Goal: Task Accomplishment & Management: Complete application form

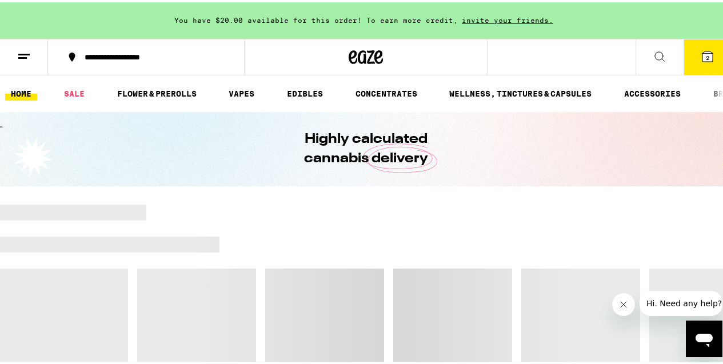
click at [25, 52] on line at bounding box center [23, 52] width 11 height 0
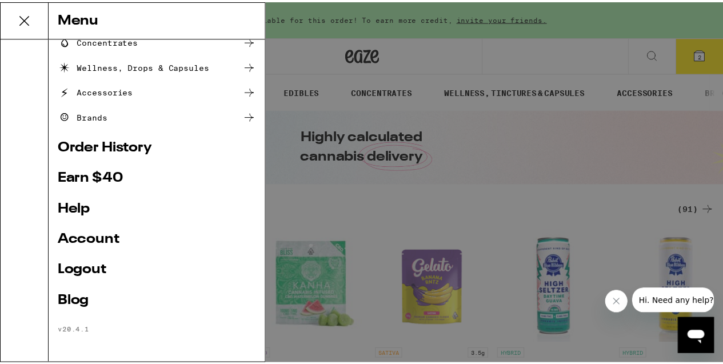
scroll to position [161, 0]
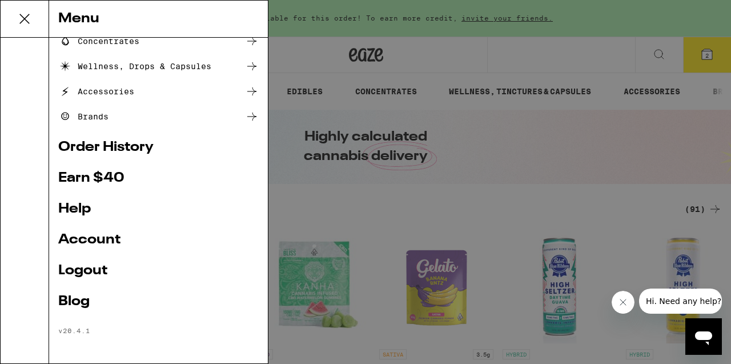
click at [90, 234] on link "Account" at bounding box center [158, 240] width 201 height 14
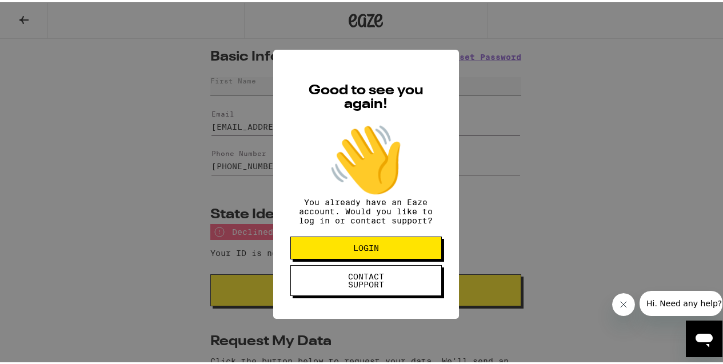
click at [568, 173] on div "Good to see you again! 👋 You already have an Eaze account. Would you like to lo…" at bounding box center [365, 182] width 731 height 364
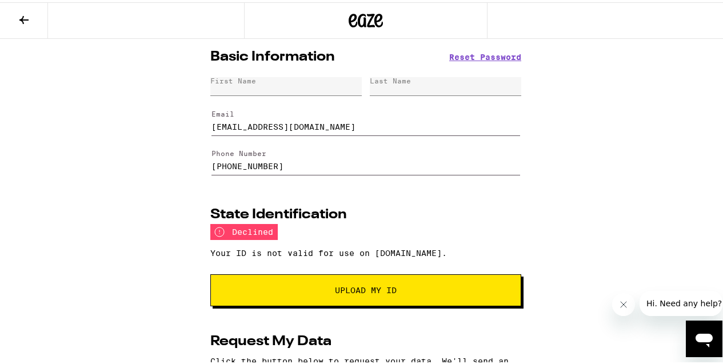
click at [569, 173] on div "Basic Information Reset Password First Name Last Name Email [EMAIL_ADDRESS][DOM…" at bounding box center [365, 316] width 731 height 559
click at [394, 294] on button "Upload My ID" at bounding box center [365, 288] width 311 height 32
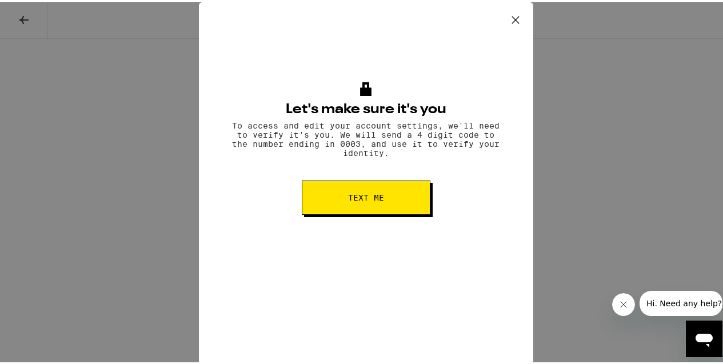
click at [507, 22] on icon at bounding box center [515, 17] width 17 height 17
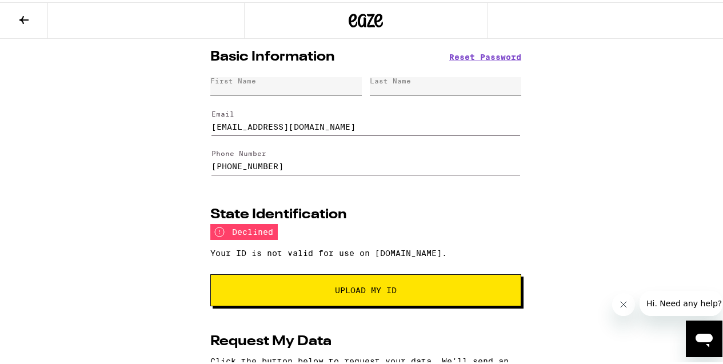
click at [363, 278] on button "Upload My ID" at bounding box center [365, 288] width 311 height 32
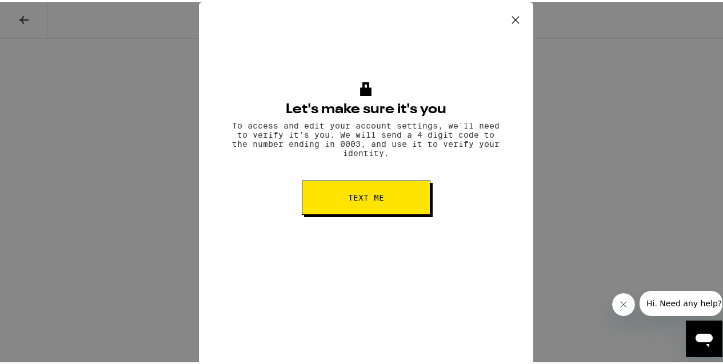
click at [364, 194] on button "Text me" at bounding box center [366, 195] width 129 height 34
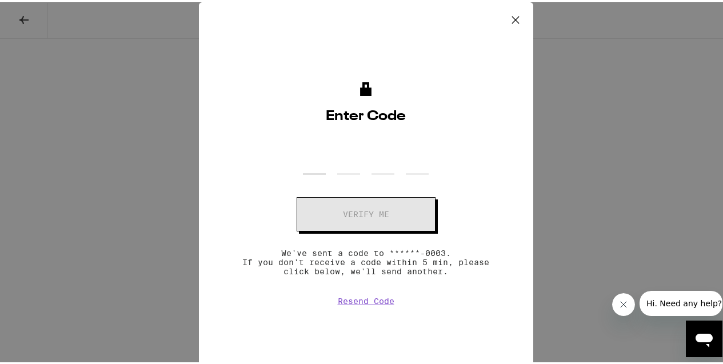
click at [310, 167] on input "OTP Code" at bounding box center [314, 155] width 23 height 34
type input "9"
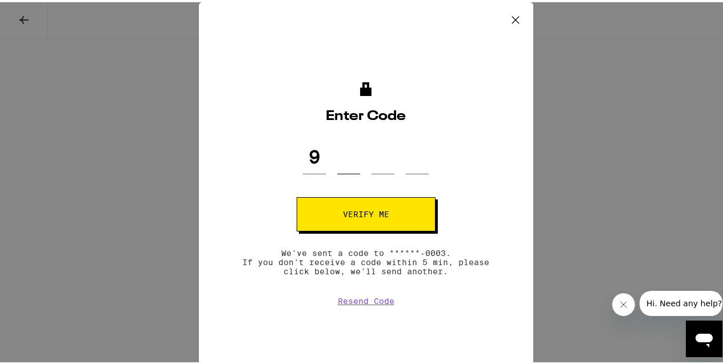
type input "7"
type input "5"
type input "8"
click at [371, 204] on button "Verify me" at bounding box center [366, 212] width 139 height 34
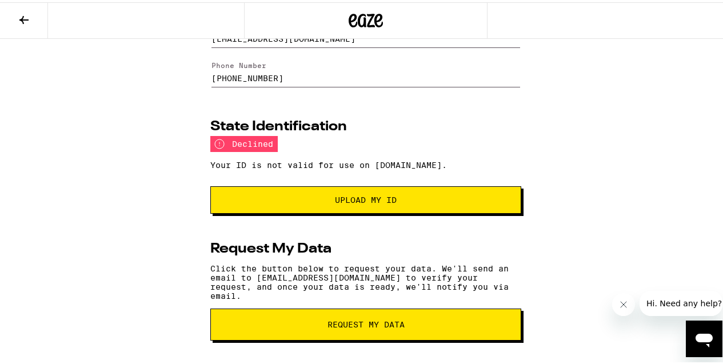
scroll to position [90, 0]
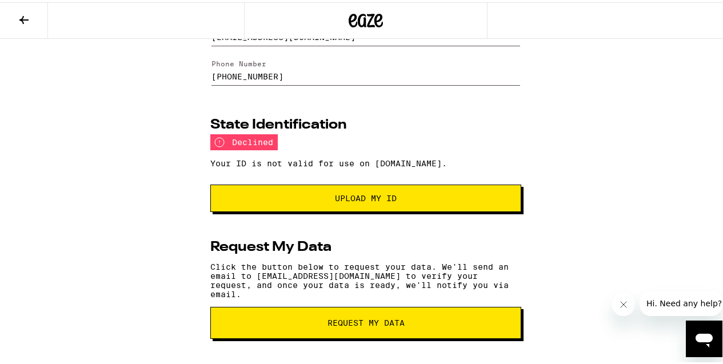
click at [327, 209] on button "Upload my ID" at bounding box center [365, 195] width 311 height 27
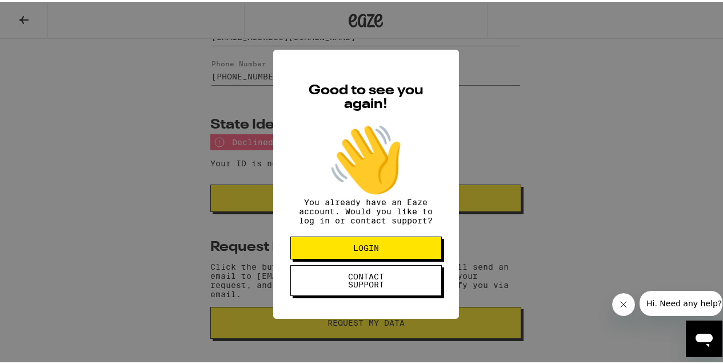
click at [364, 286] on span "CONTACT SUPPORT" at bounding box center [366, 278] width 59 height 16
